Goal: Register for event/course

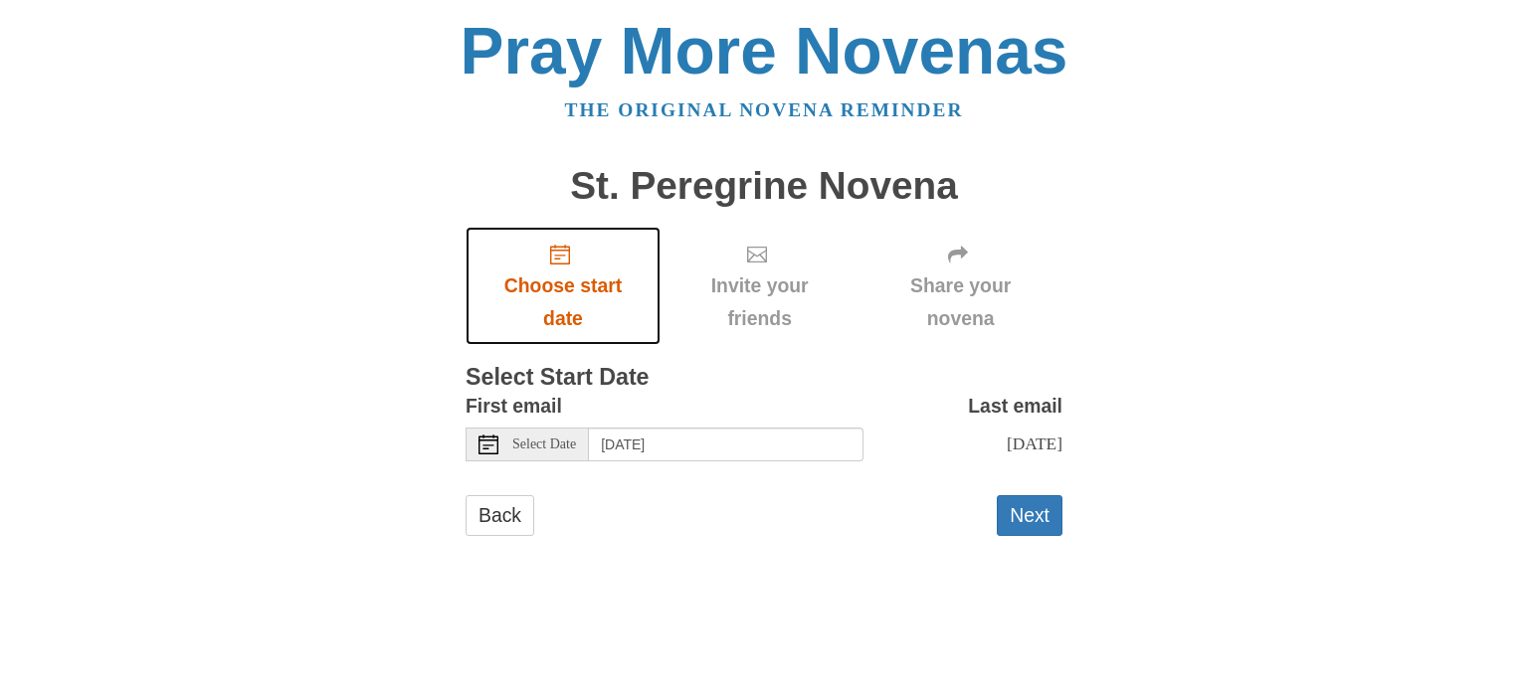
click at [560, 273] on span "Choose start date" at bounding box center [562, 303] width 155 height 66
click at [560, 445] on span "Select Date" at bounding box center [544, 445] width 64 height 14
click at [501, 447] on div "Select Date" at bounding box center [527, 445] width 123 height 34
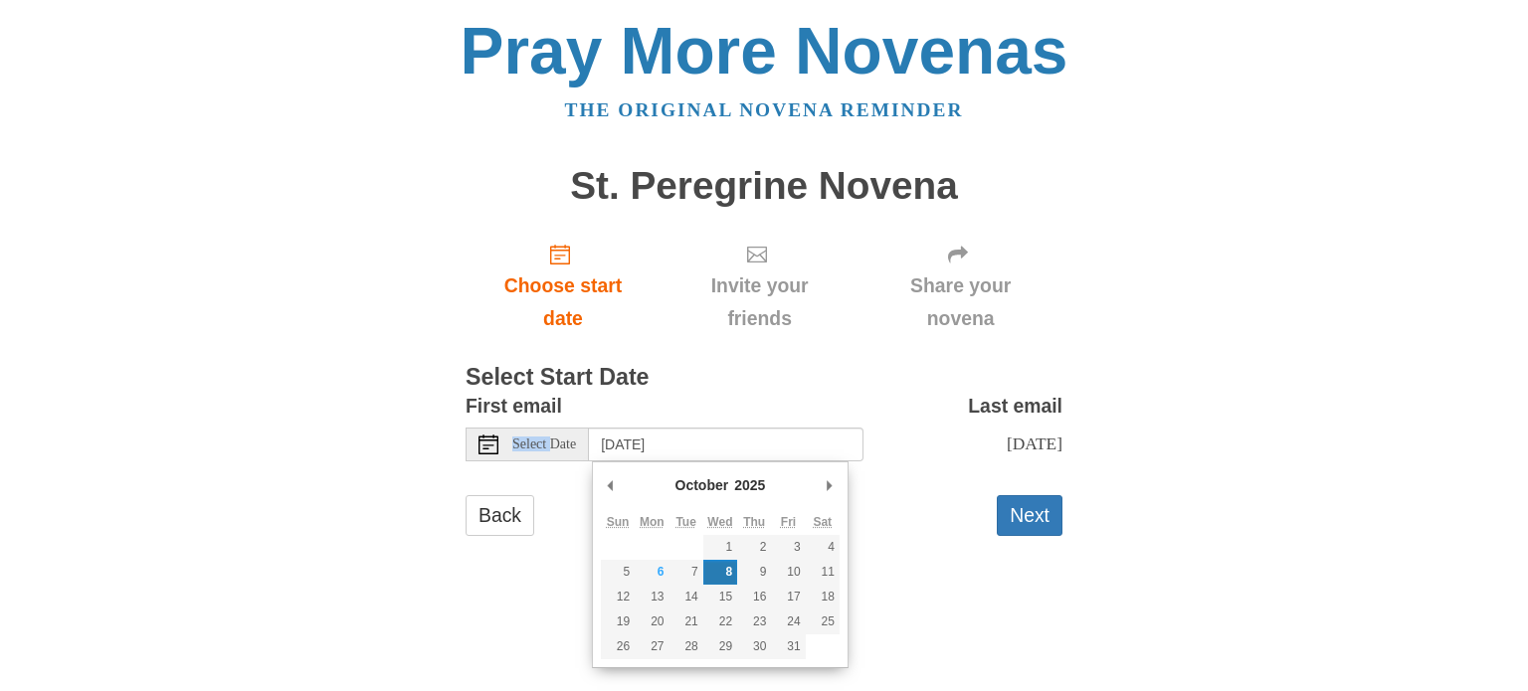
click at [501, 447] on div "Select Date" at bounding box center [527, 445] width 123 height 34
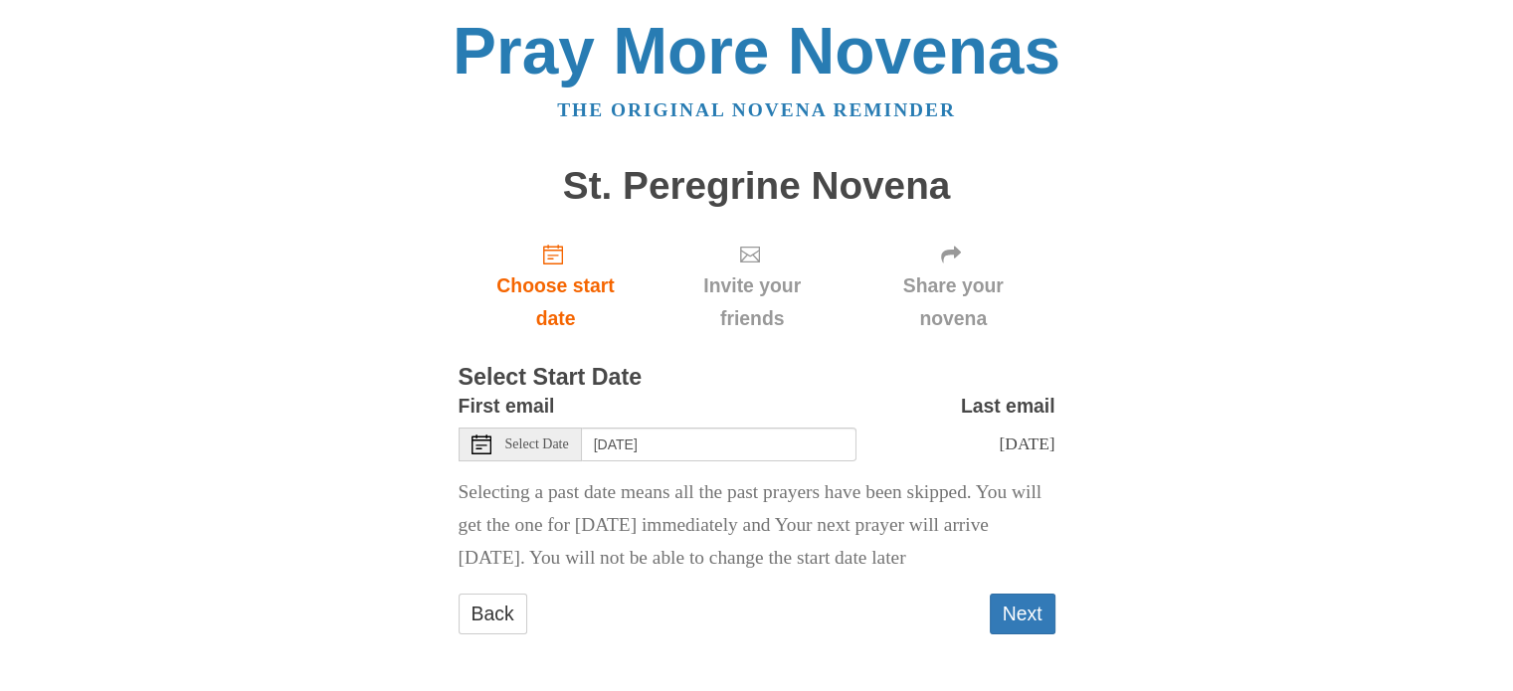
click at [549, 446] on span "Select Date" at bounding box center [537, 445] width 64 height 14
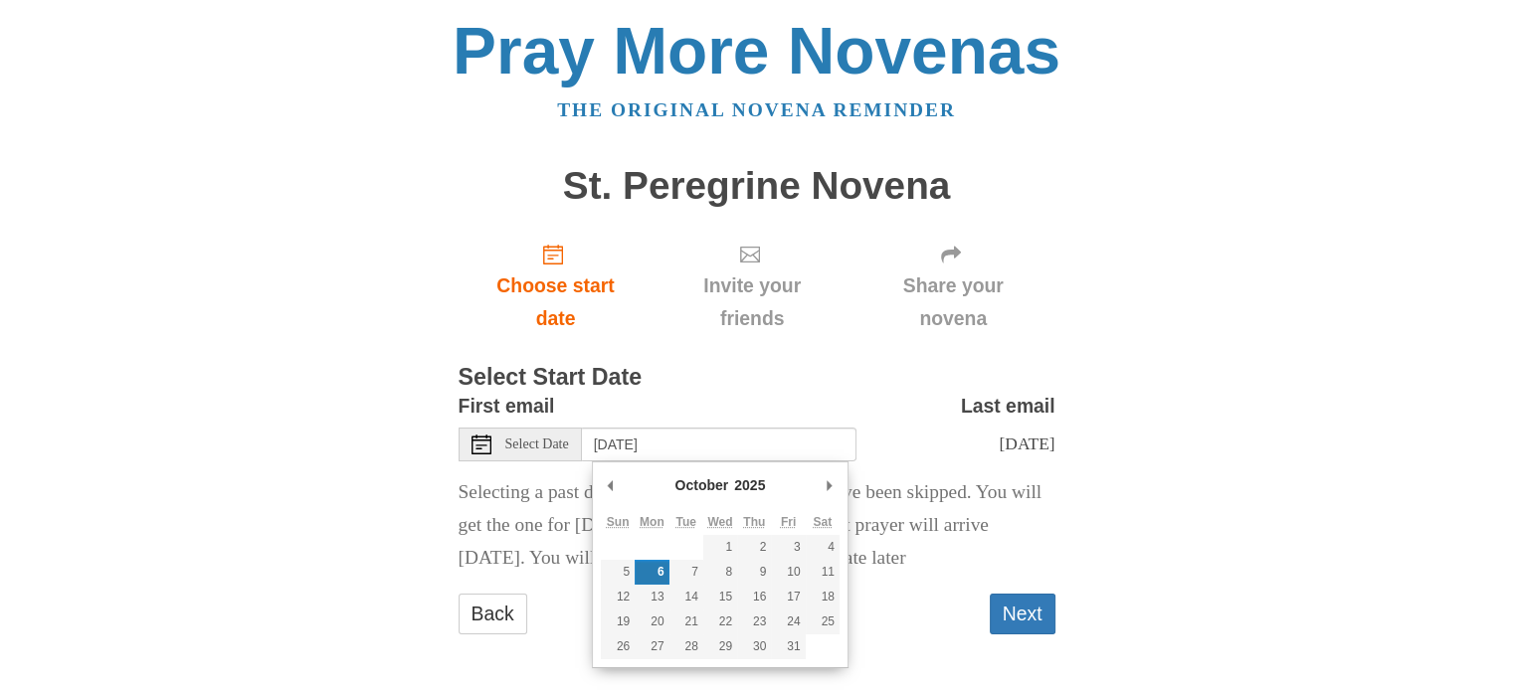
click at [549, 446] on span "Select Date" at bounding box center [537, 445] width 64 height 14
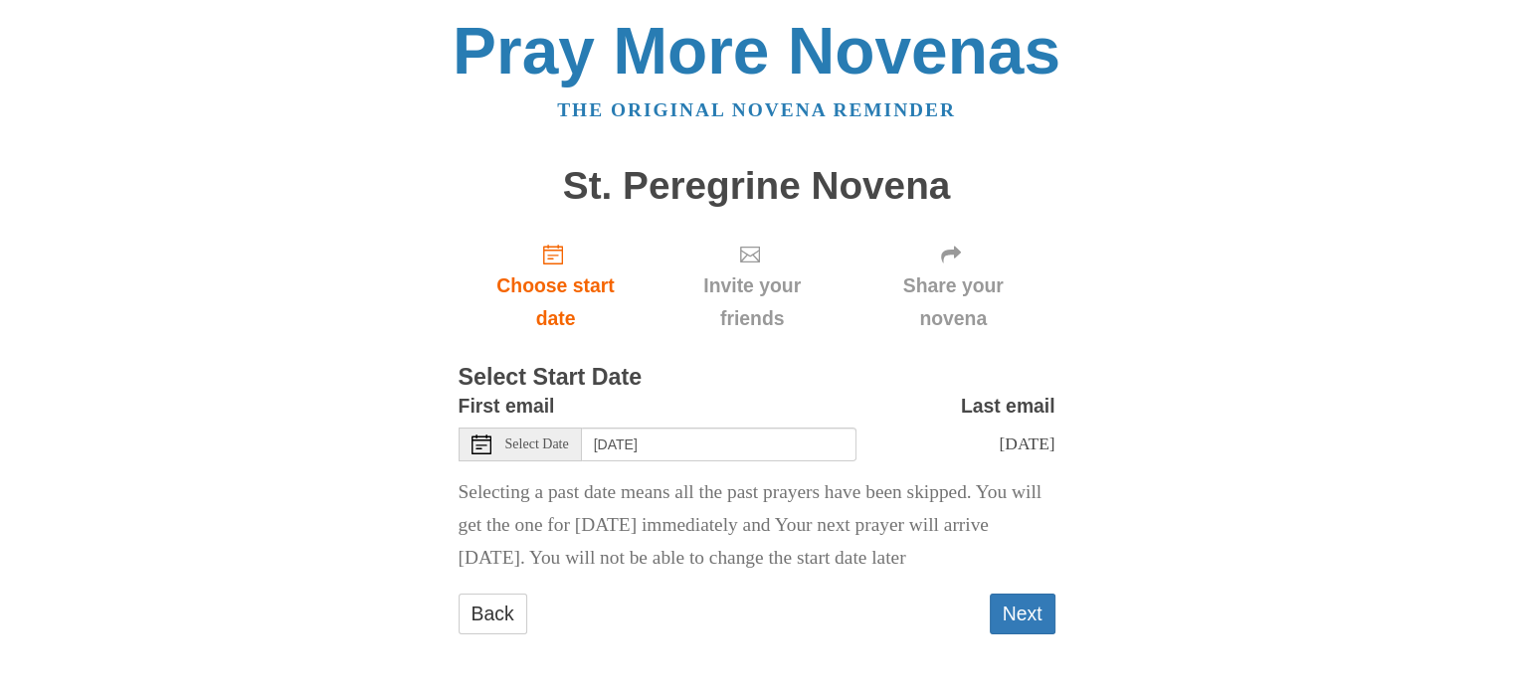
click at [474, 447] on icon at bounding box center [482, 445] width 20 height 20
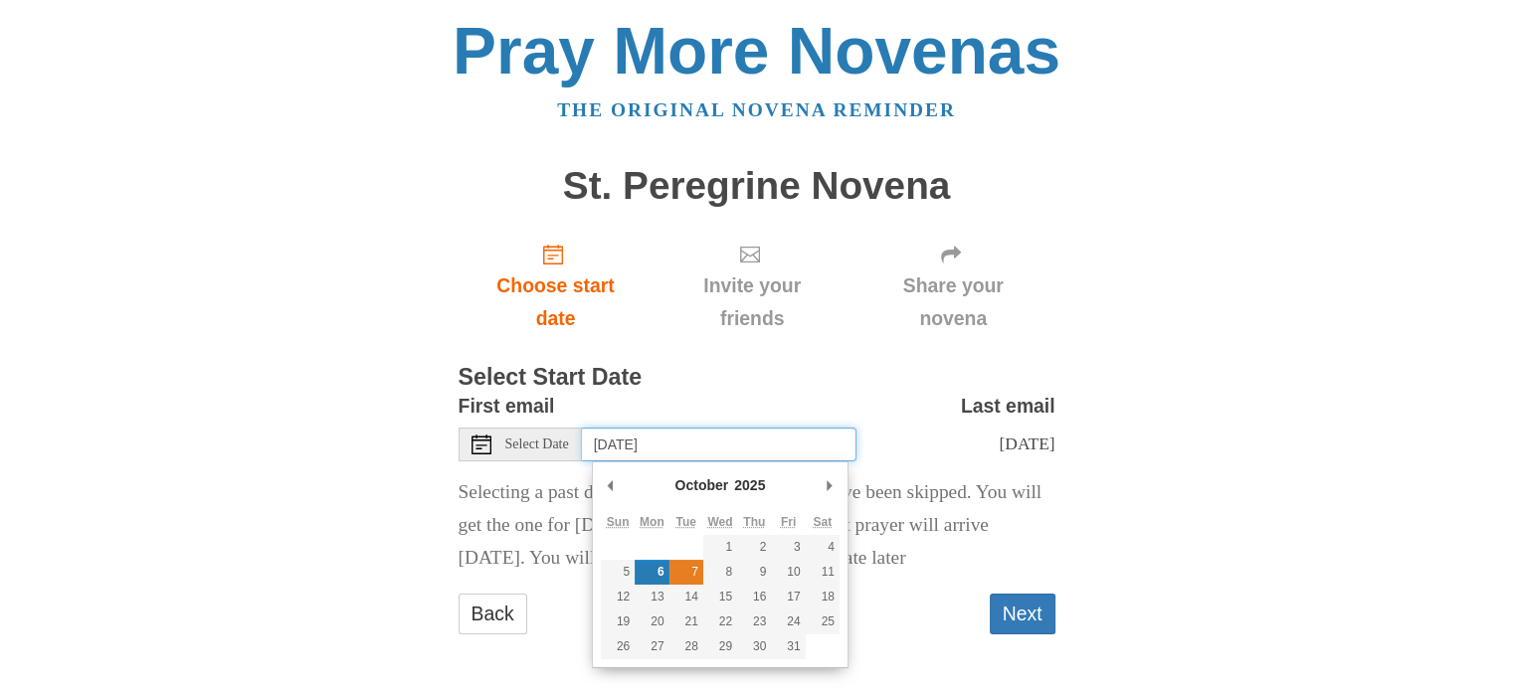
type input "Tuesday, October 7th"
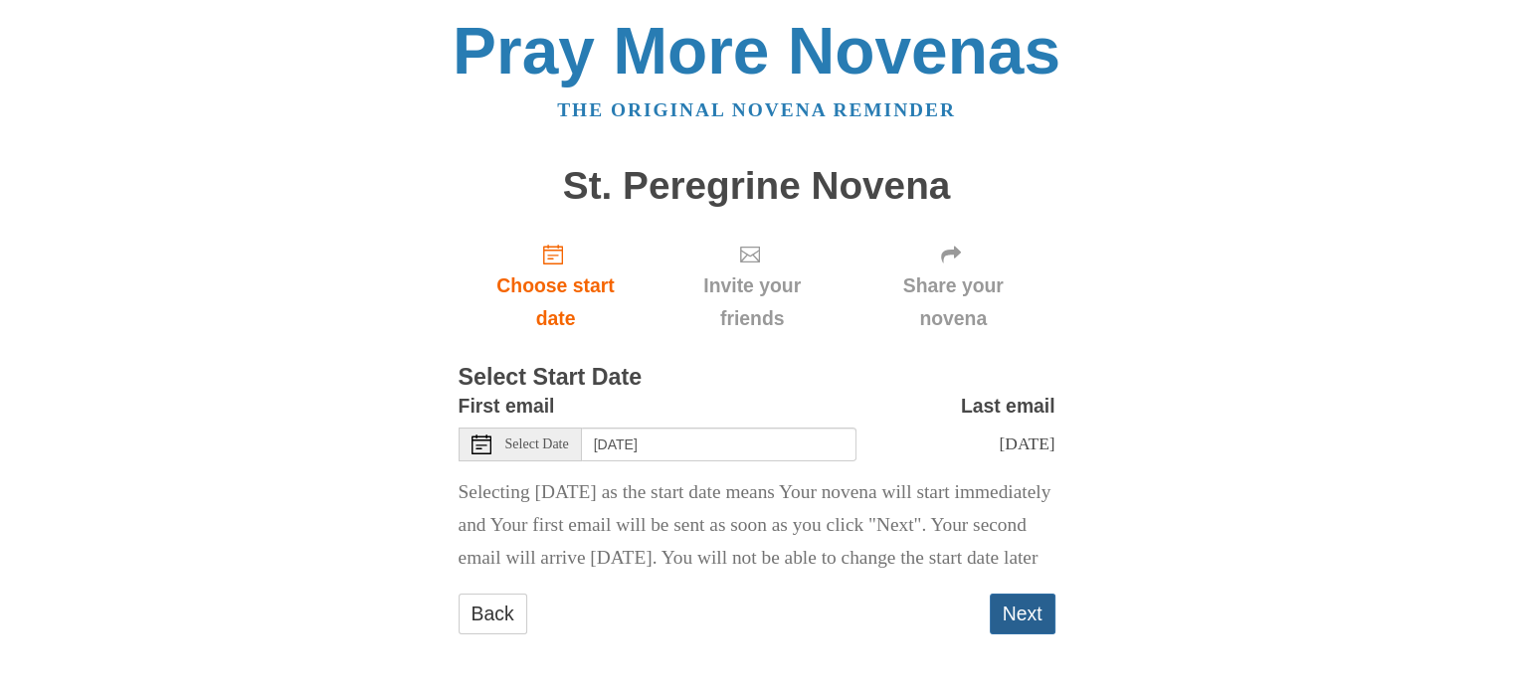
click at [1015, 635] on button "Next" at bounding box center [1023, 614] width 66 height 41
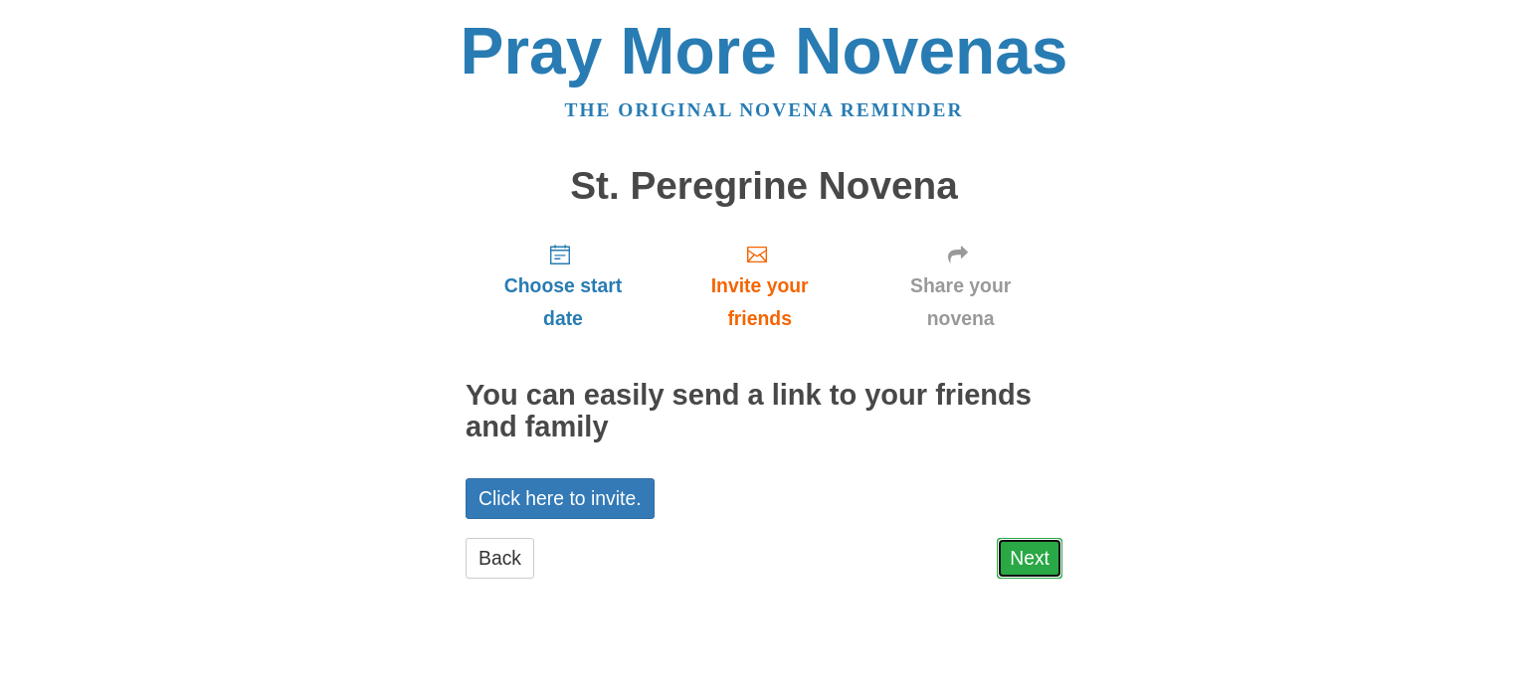
click at [1023, 570] on link "Next" at bounding box center [1030, 558] width 66 height 41
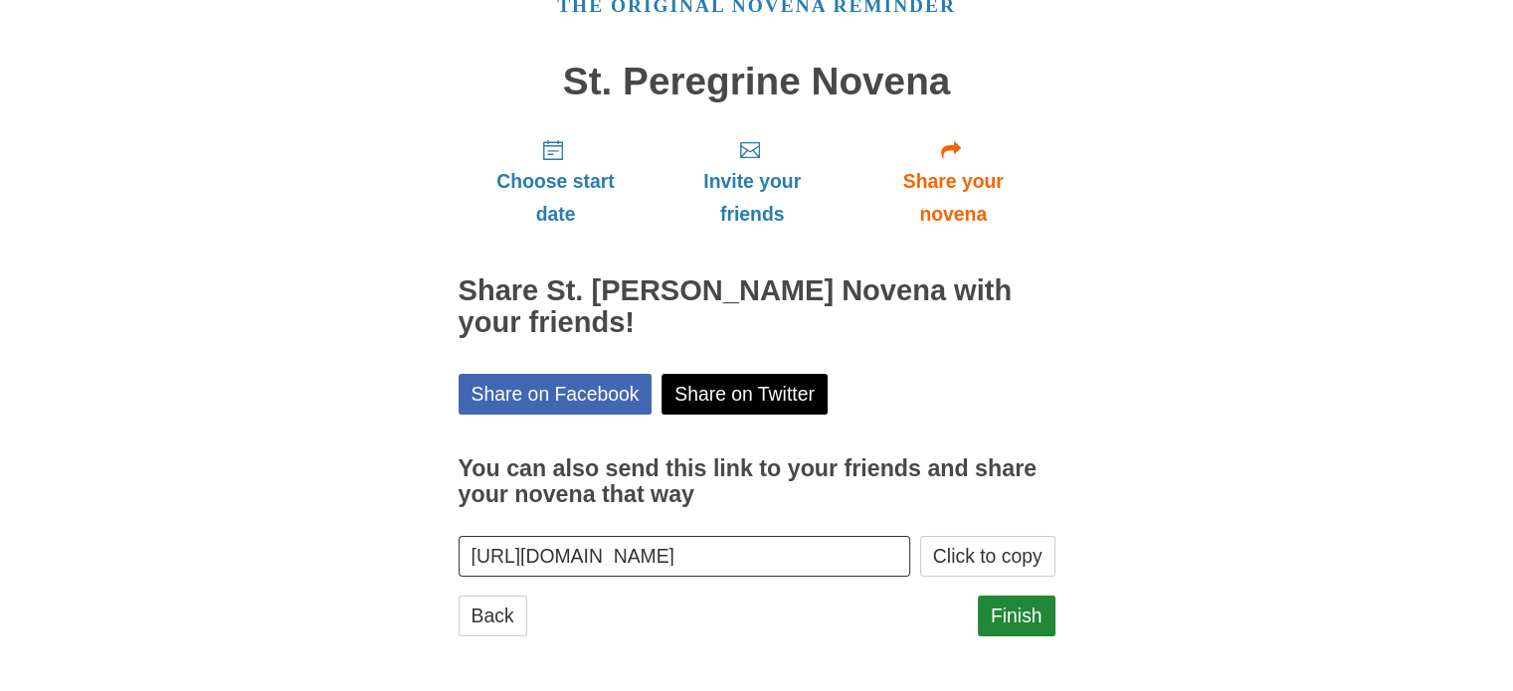
scroll to position [106, 0]
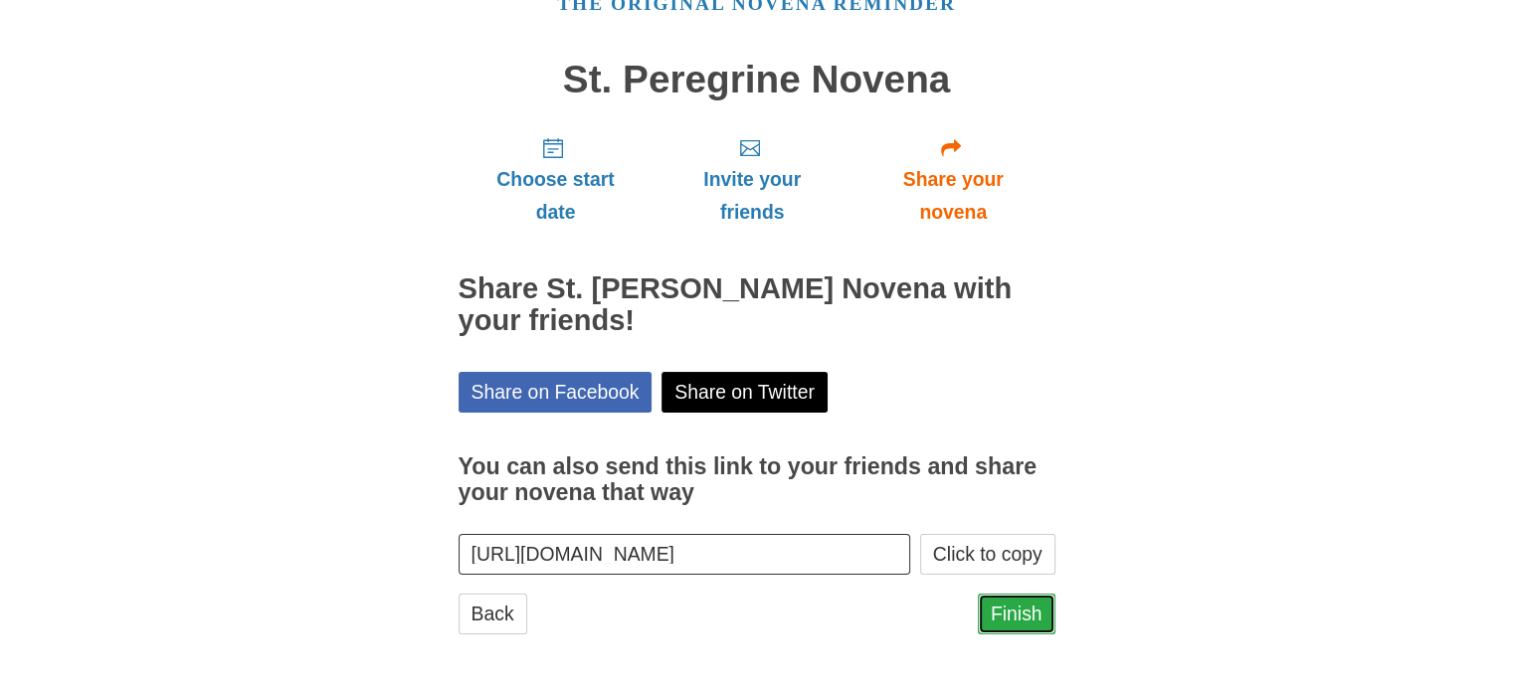
click at [999, 613] on link "Finish" at bounding box center [1017, 614] width 78 height 41
